Goal: Task Accomplishment & Management: Manage account settings

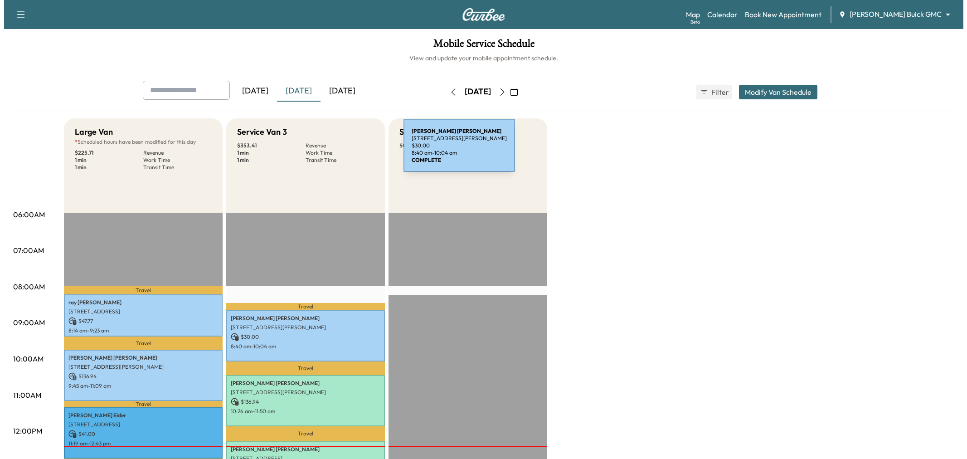
scroll to position [201, 0]
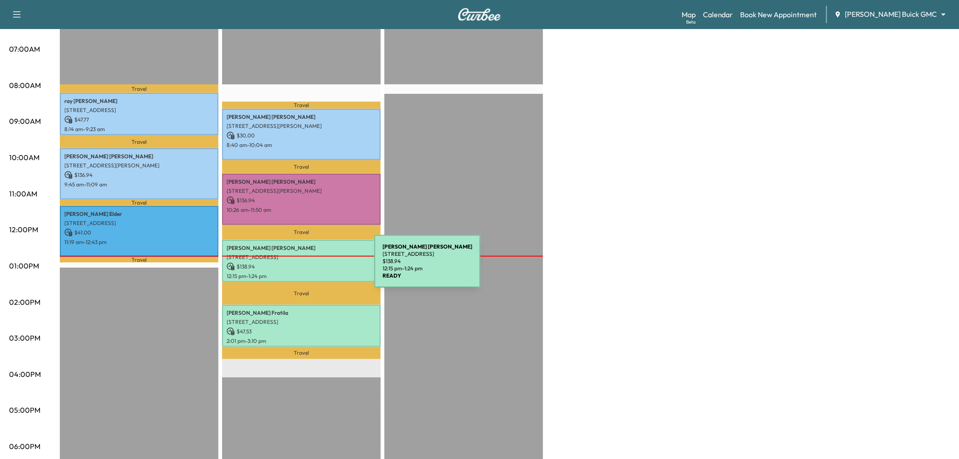
click at [306, 267] on p "$ 138.94" at bounding box center [302, 266] width 150 height 8
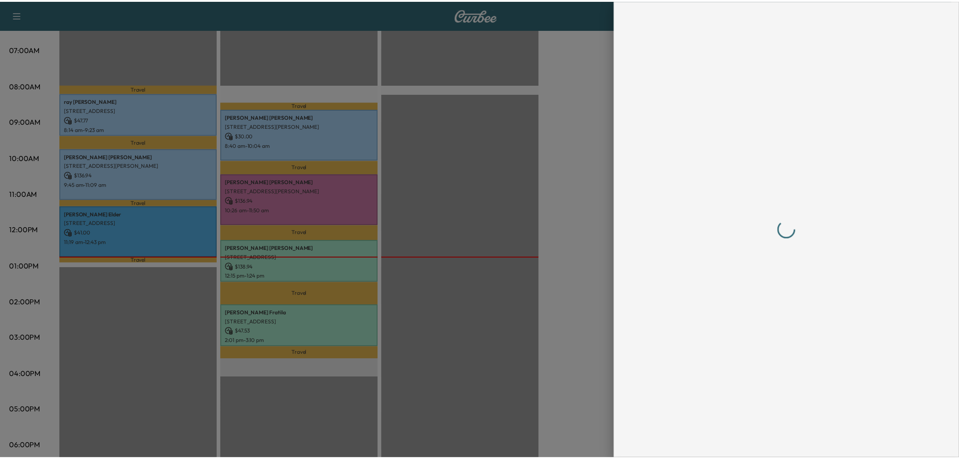
scroll to position [0, 0]
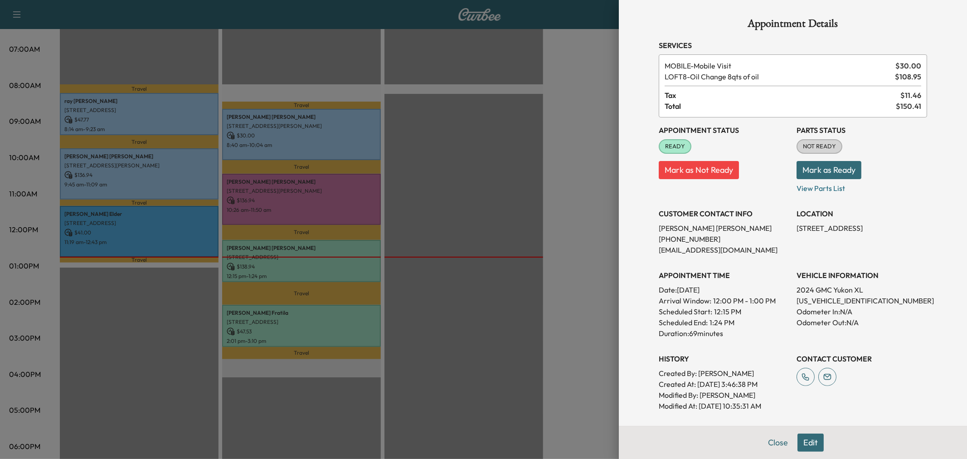
click at [447, 213] on div at bounding box center [483, 229] width 967 height 459
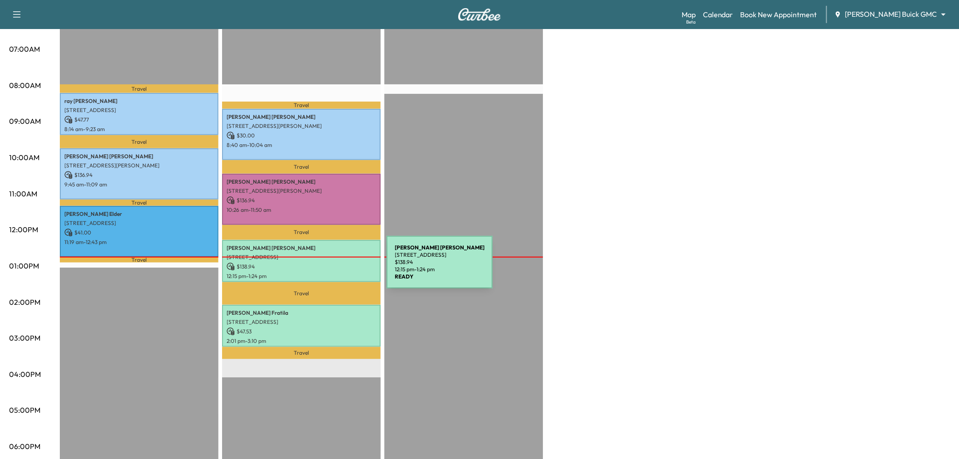
click at [319, 267] on div "[PERSON_NAME] [STREET_ADDRESS] $ 138.94 12:15 pm - 1:24 pm" at bounding box center [301, 261] width 159 height 42
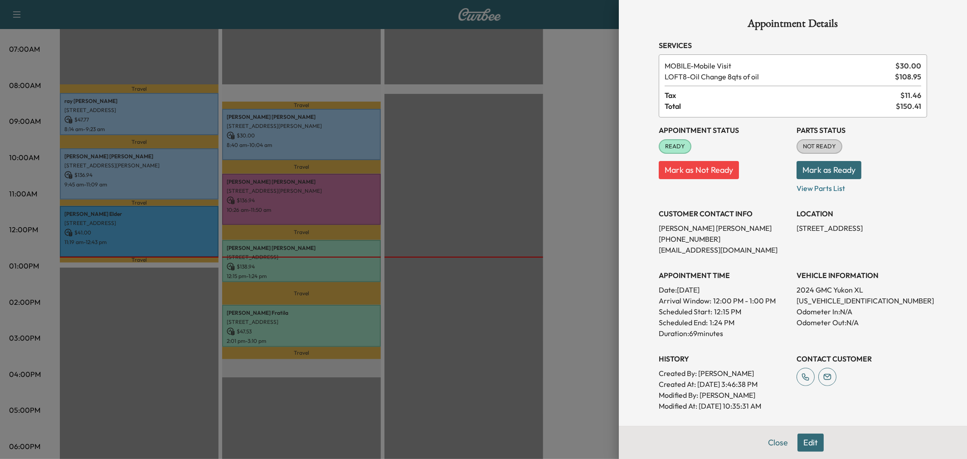
click at [483, 234] on div at bounding box center [483, 229] width 967 height 459
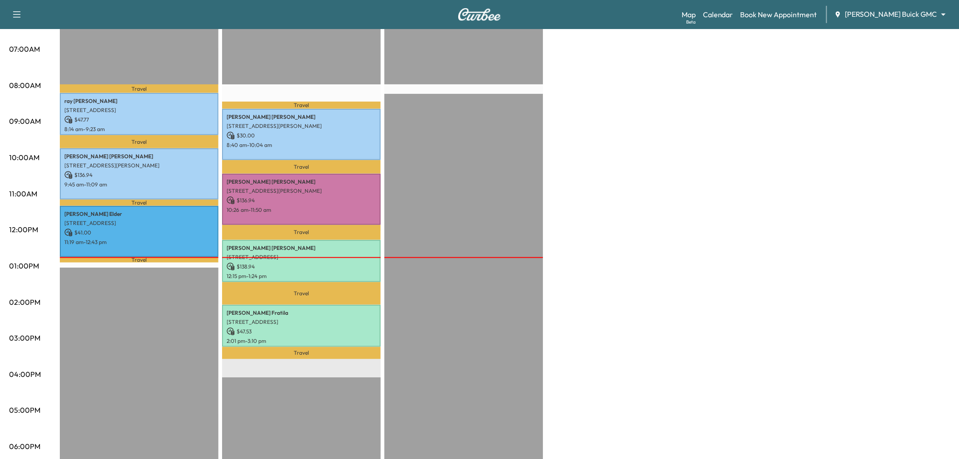
click at [294, 248] on div "[PERSON_NAME] [STREET_ADDRESS] $ 138.94 12:15 pm - 1:24 pm" at bounding box center [301, 261] width 159 height 42
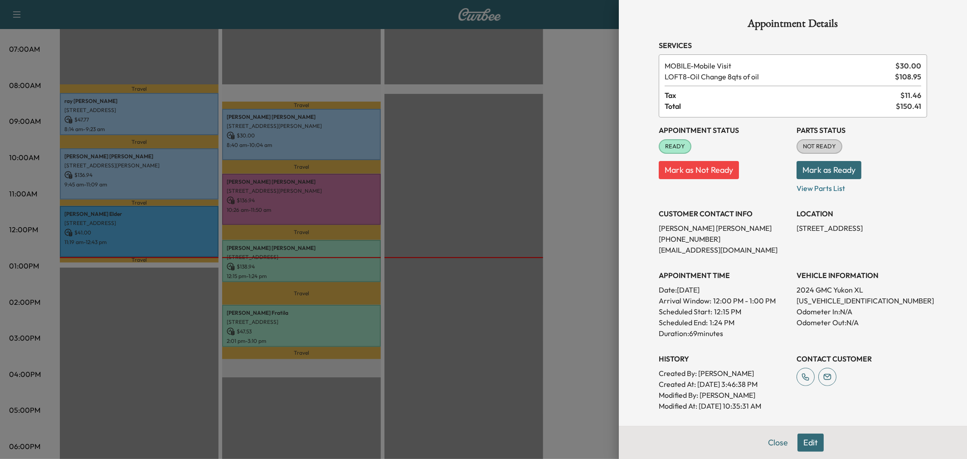
click at [807, 442] on button "Edit" at bounding box center [810, 442] width 26 height 18
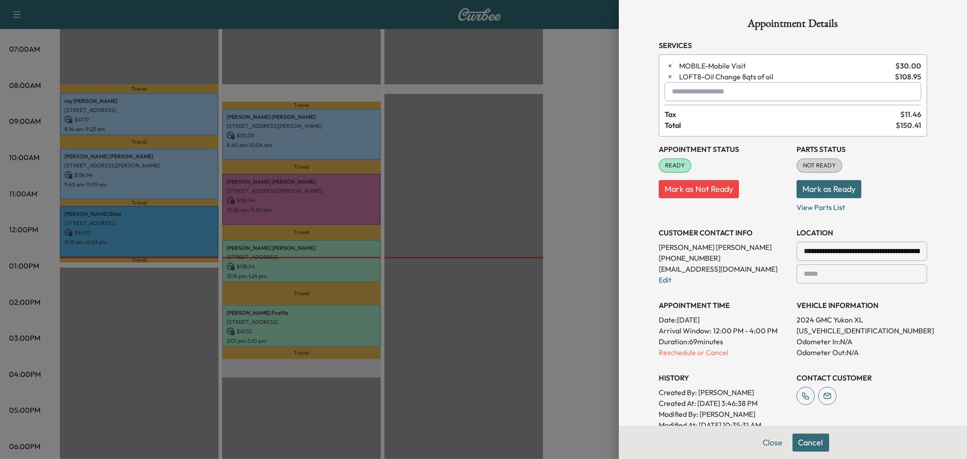
drag, startPoint x: 797, startPoint y: 251, endPoint x: 835, endPoint y: 249, distance: 38.1
click at [835, 249] on div "**********" at bounding box center [862, 251] width 131 height 19
click at [835, 249] on input "**********" at bounding box center [862, 251] width 131 height 19
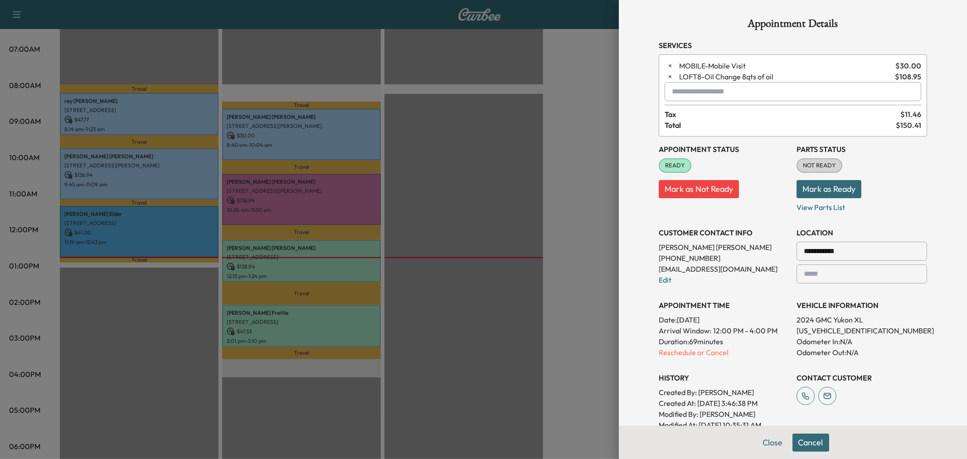
type input "**********"
click at [803, 436] on button "Cancel" at bounding box center [810, 442] width 37 height 18
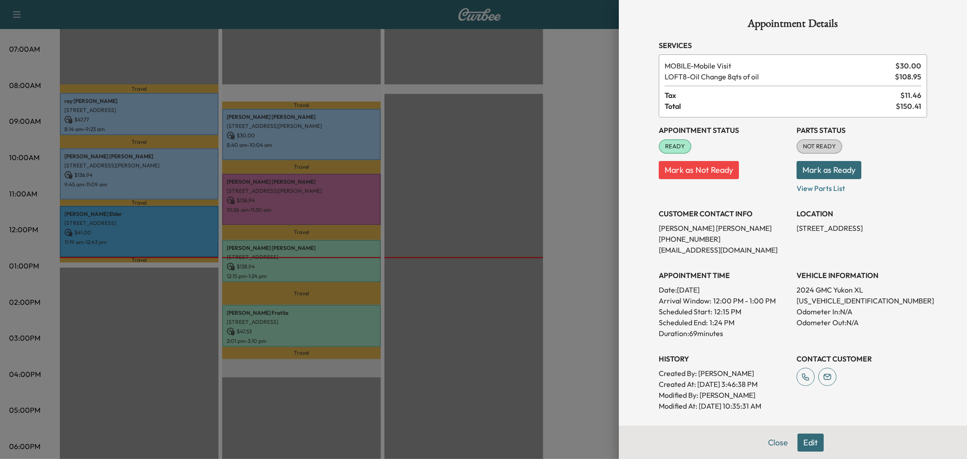
click at [542, 211] on div at bounding box center [483, 229] width 967 height 459
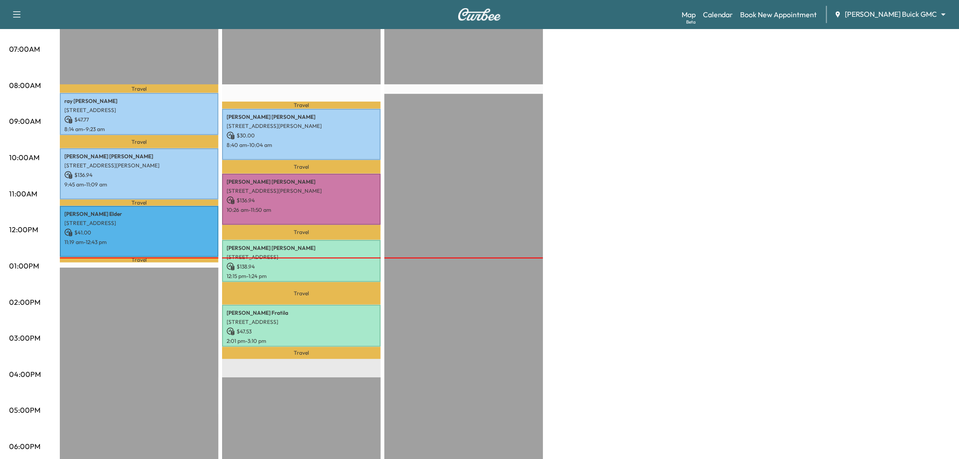
click at [16, 13] on icon "button" at bounding box center [16, 14] width 11 height 11
click at [29, 254] on button "Log Out" at bounding box center [32, 252] width 34 height 15
